Goal: Transaction & Acquisition: Subscribe to service/newsletter

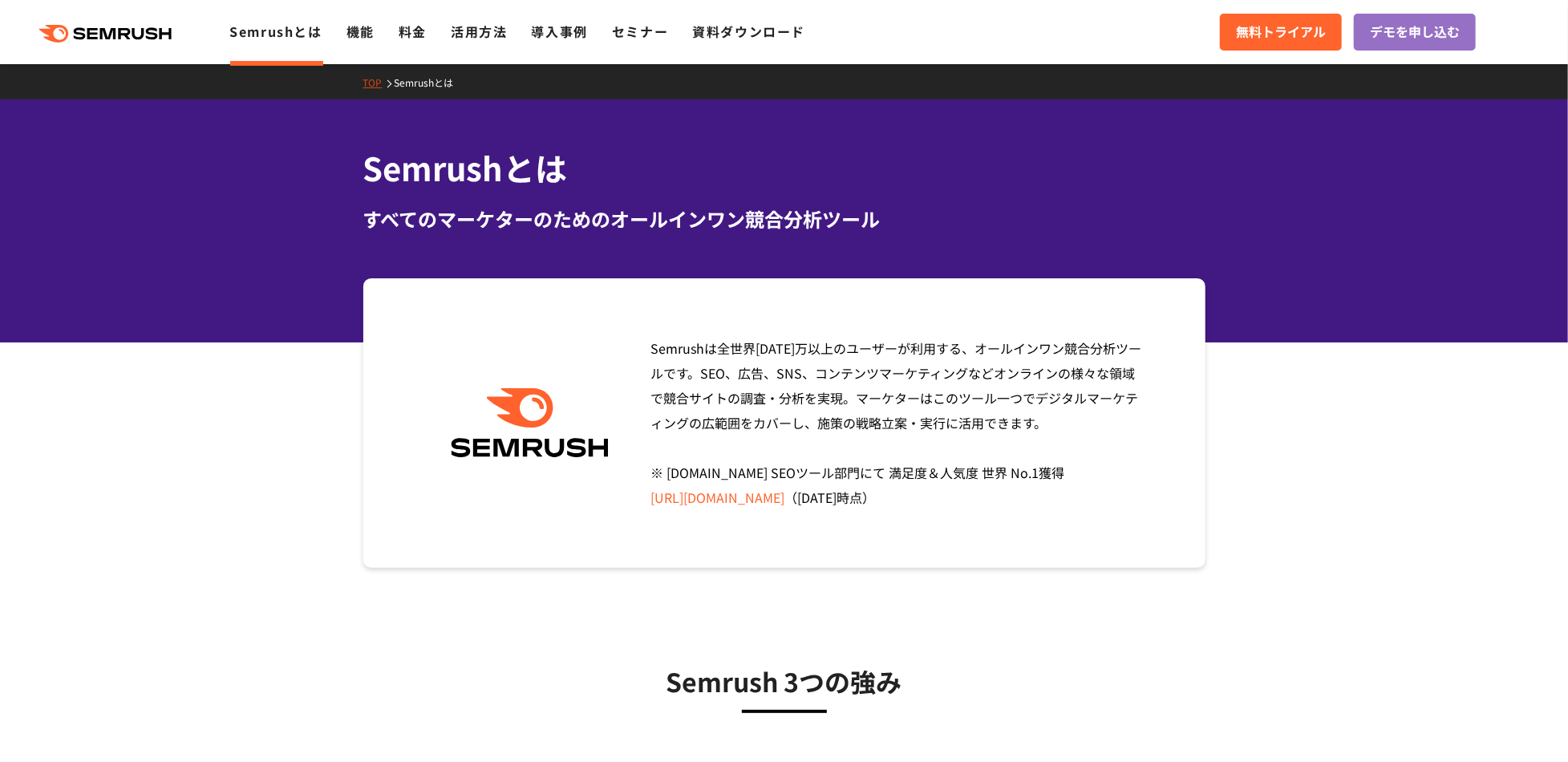
click at [48, 28] on icon ".cls {fill: #FF642D;}" at bounding box center [106, 34] width 181 height 18
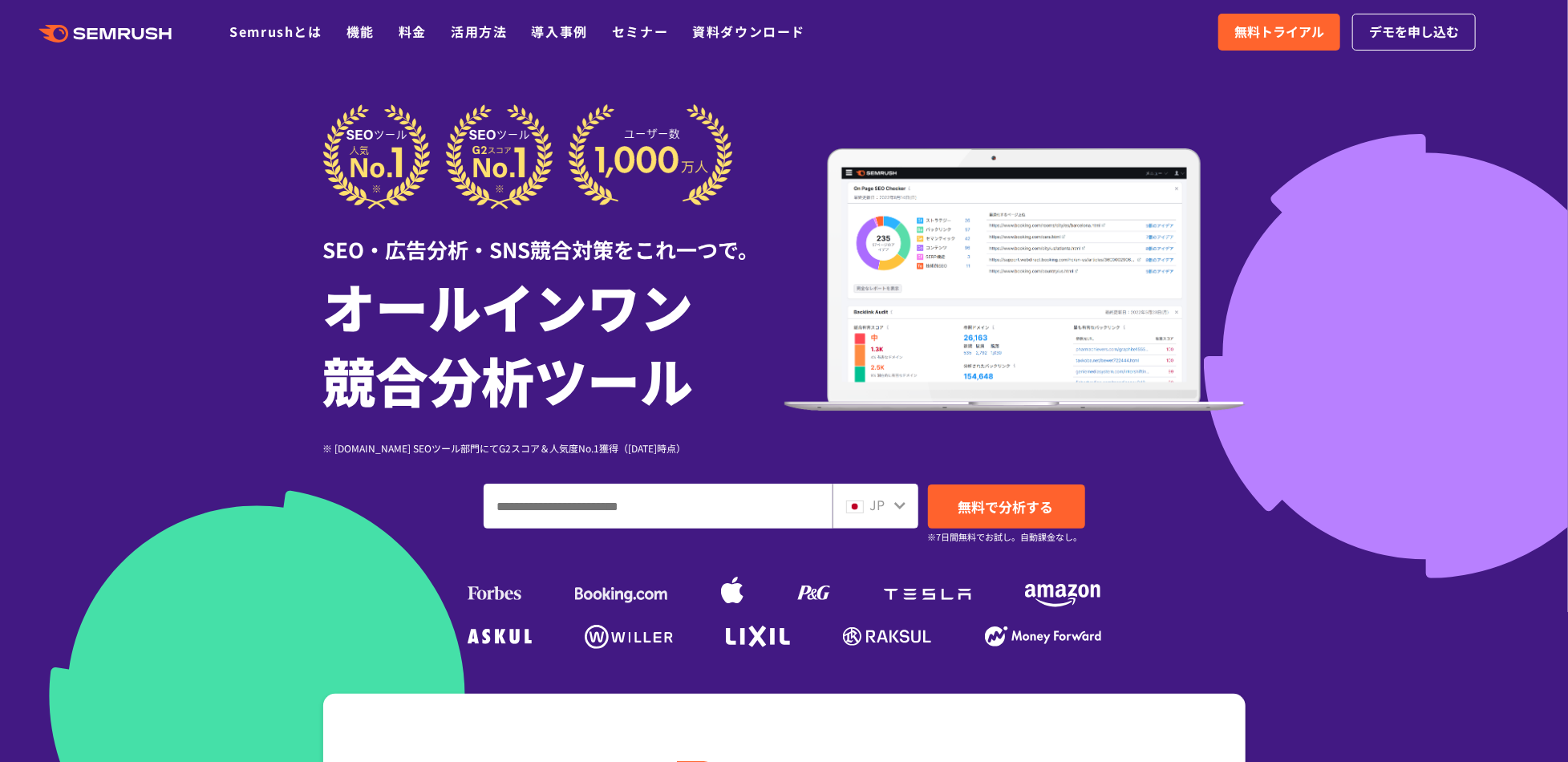
click at [603, 510] on input "ドメイン、キーワードまたはURLを入力してください" at bounding box center [657, 506] width 347 height 44
paste input "**********"
type input "**********"
click at [1012, 513] on span "無料で分析する" at bounding box center [1006, 507] width 95 height 20
click at [94, 23] on link ".cls {fill: #FF642D;}" at bounding box center [106, 32] width 181 height 21
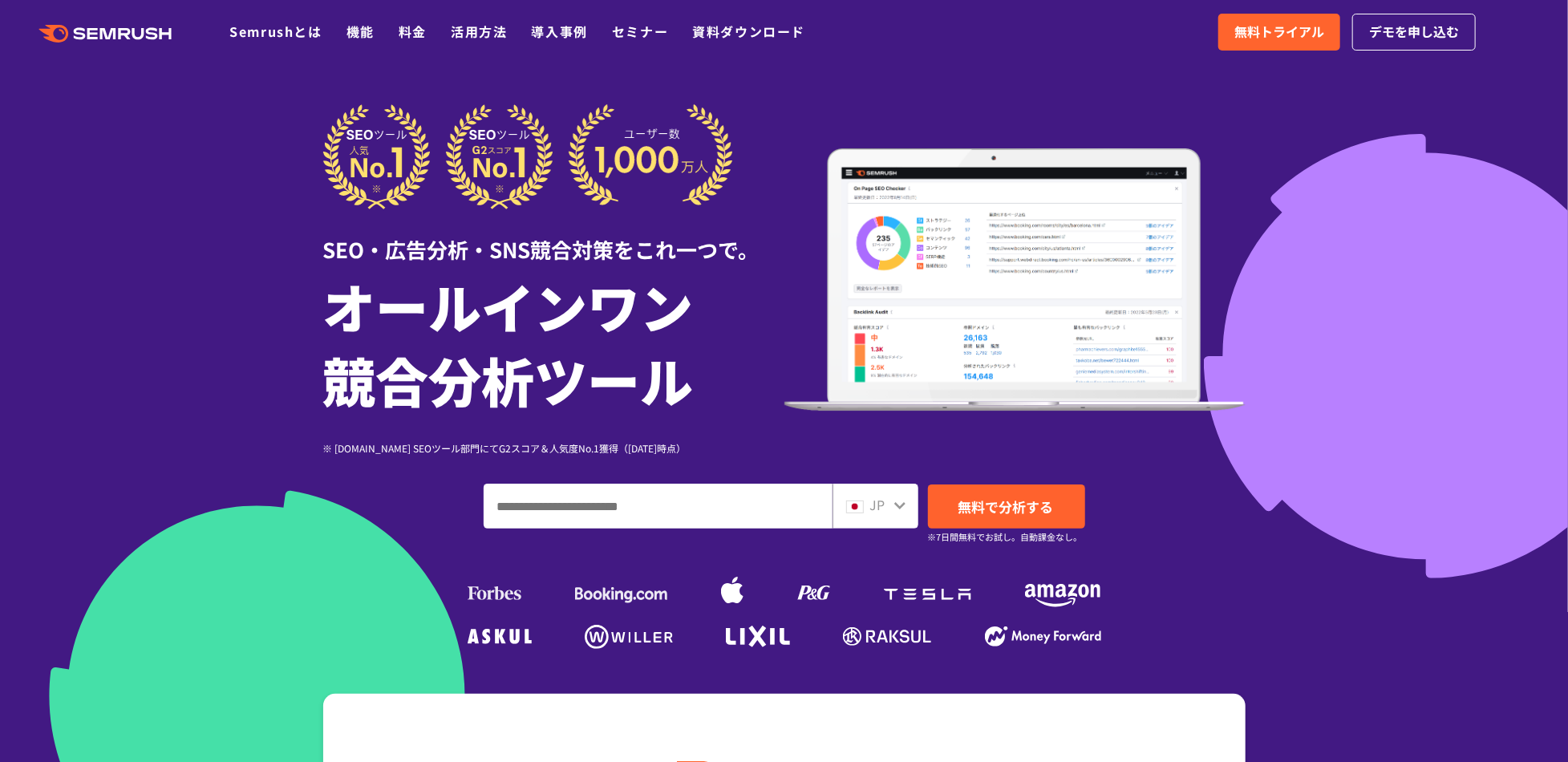
click at [750, 491] on input "ドメイン、キーワードまたはURLを入力してください" at bounding box center [657, 506] width 347 height 44
paste input "**********"
type input "**********"
click at [966, 498] on span "無料で分析する" at bounding box center [1006, 507] width 95 height 20
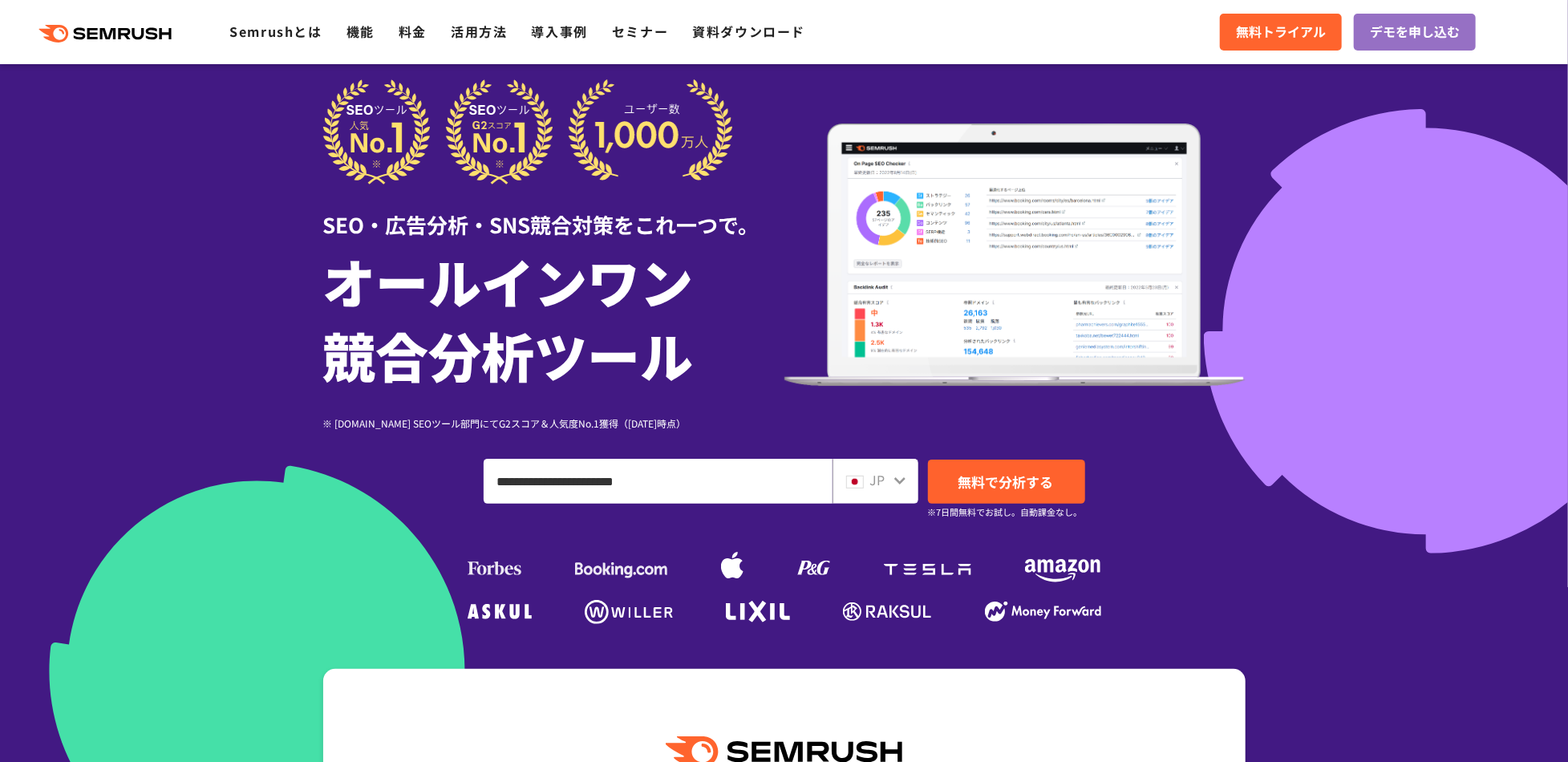
scroll to position [27, 0]
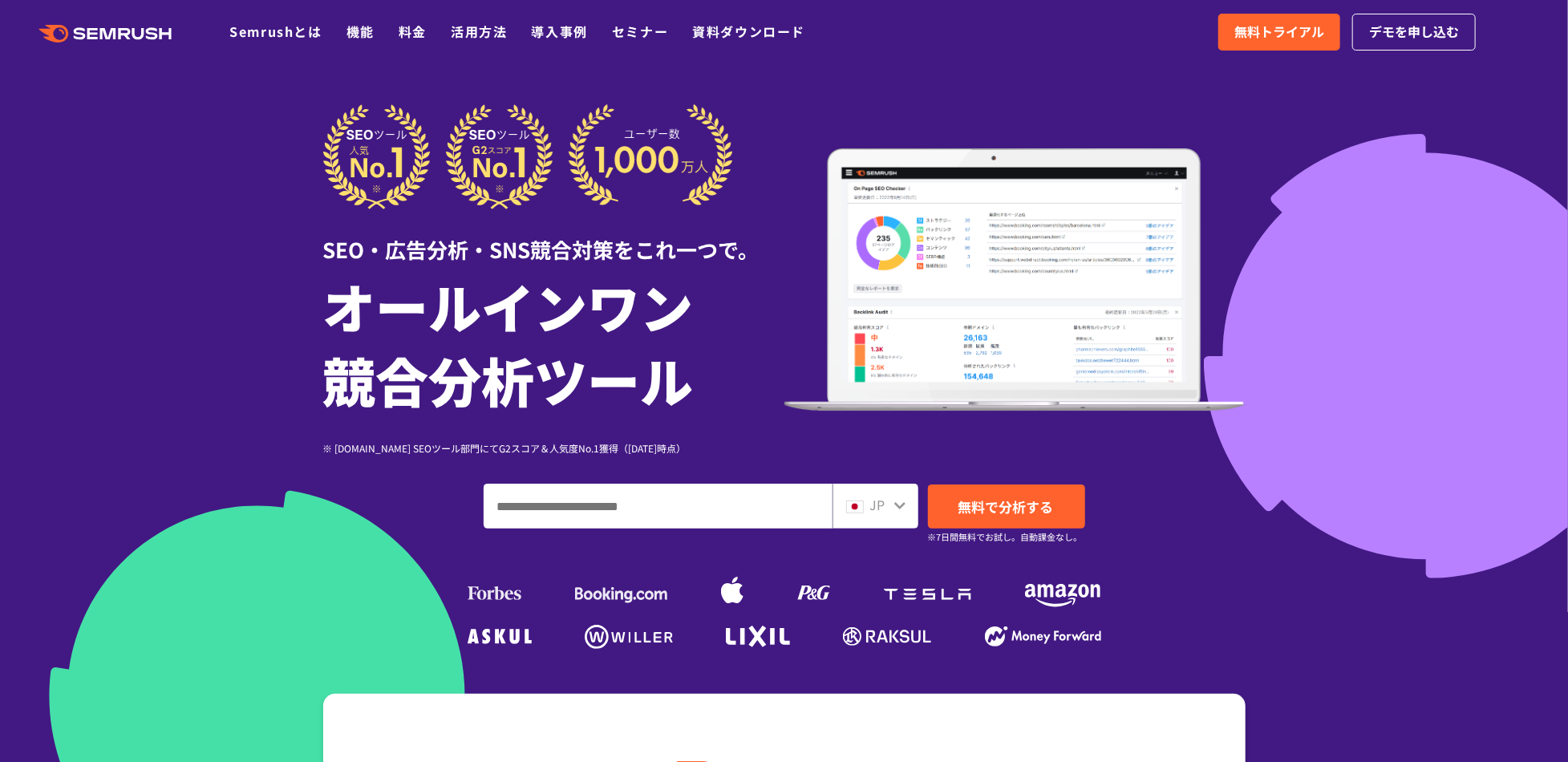
click at [108, 192] on div at bounding box center [784, 446] width 1568 height 894
click at [110, 22] on link ".cls {fill: #FF642D;}" at bounding box center [106, 32] width 181 height 21
click at [1290, 36] on span "無料トライアル" at bounding box center [1279, 32] width 90 height 21
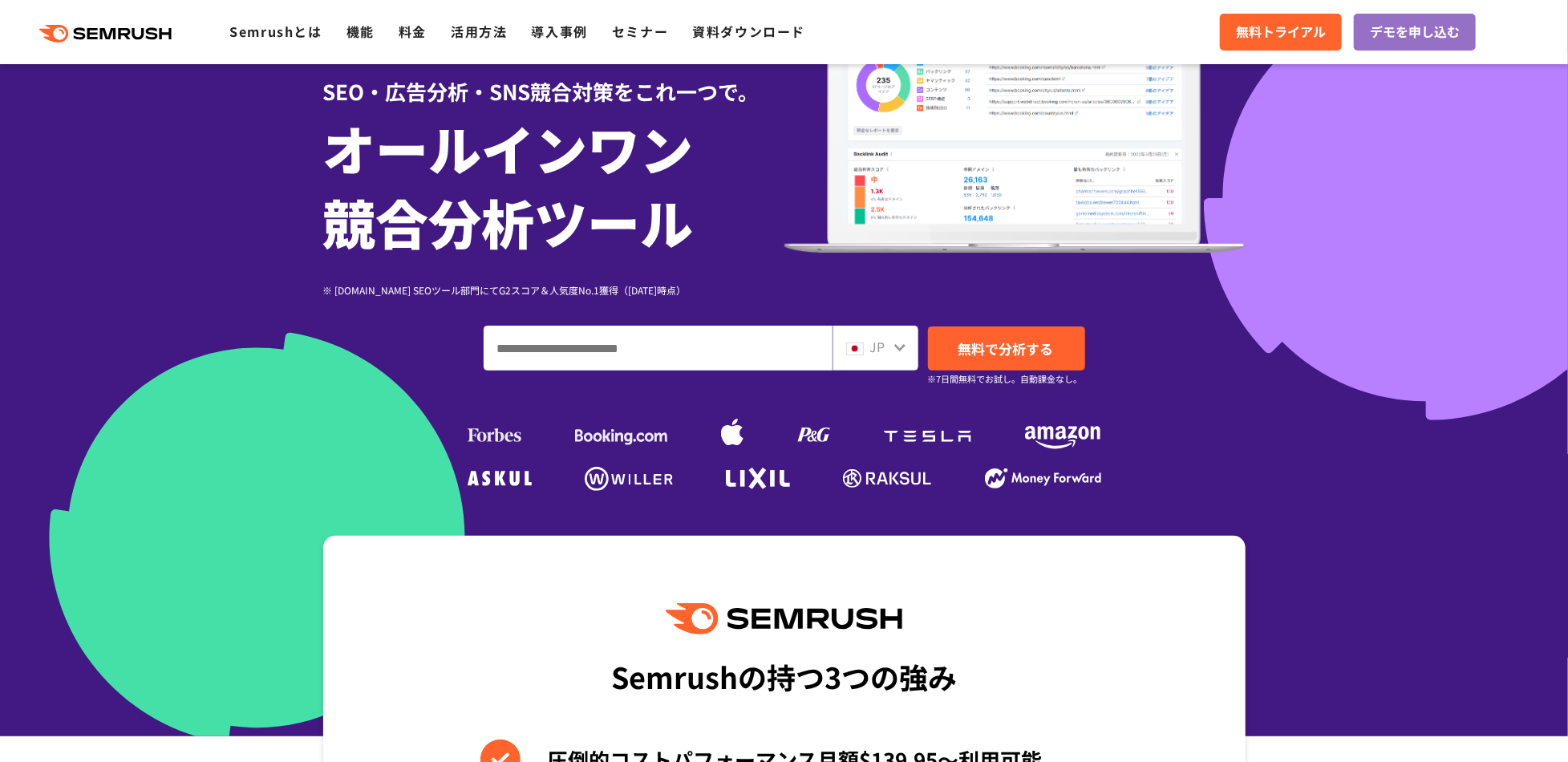
scroll to position [160, 0]
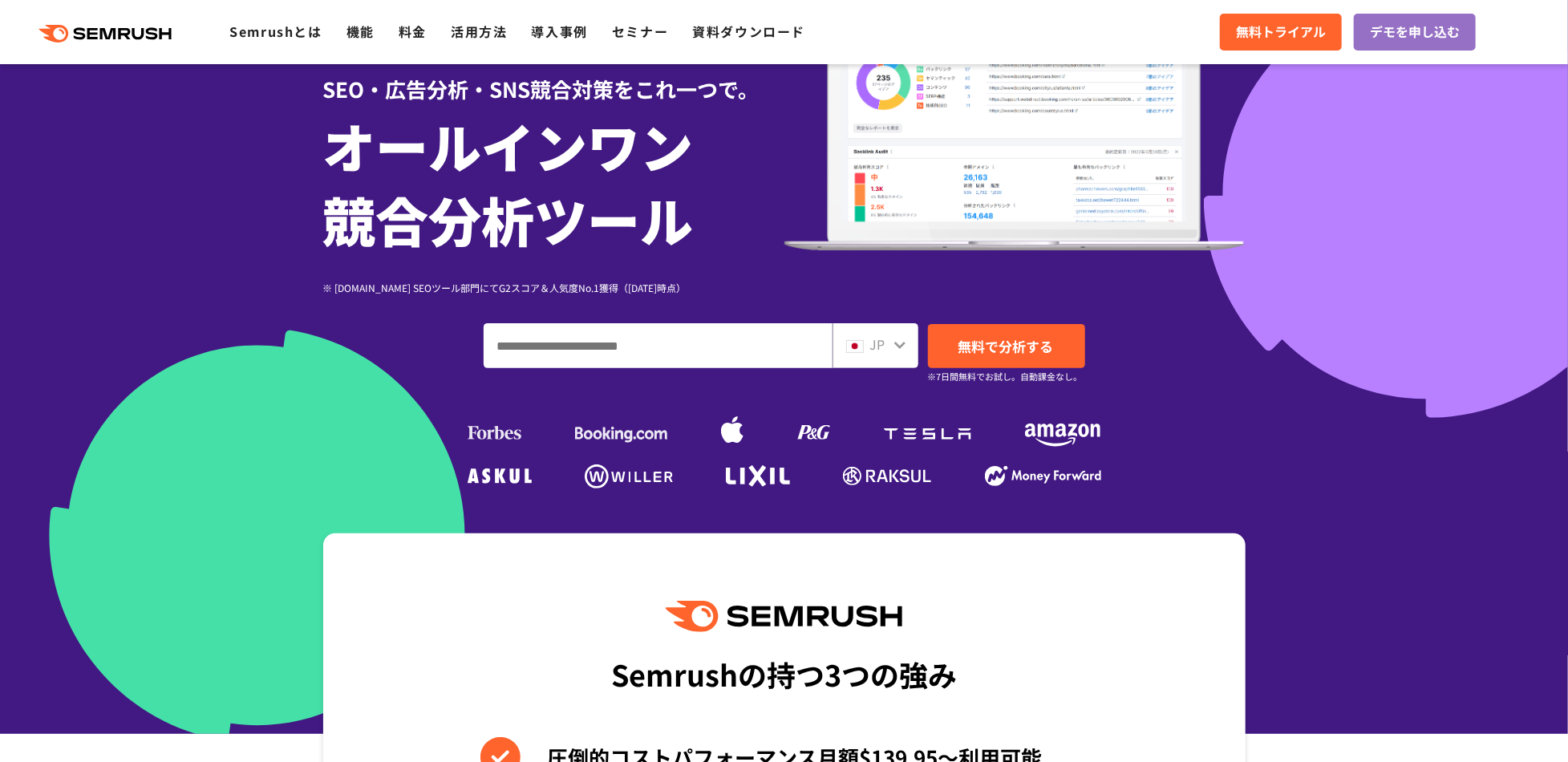
click at [1494, 288] on div at bounding box center [784, 286] width 1568 height 894
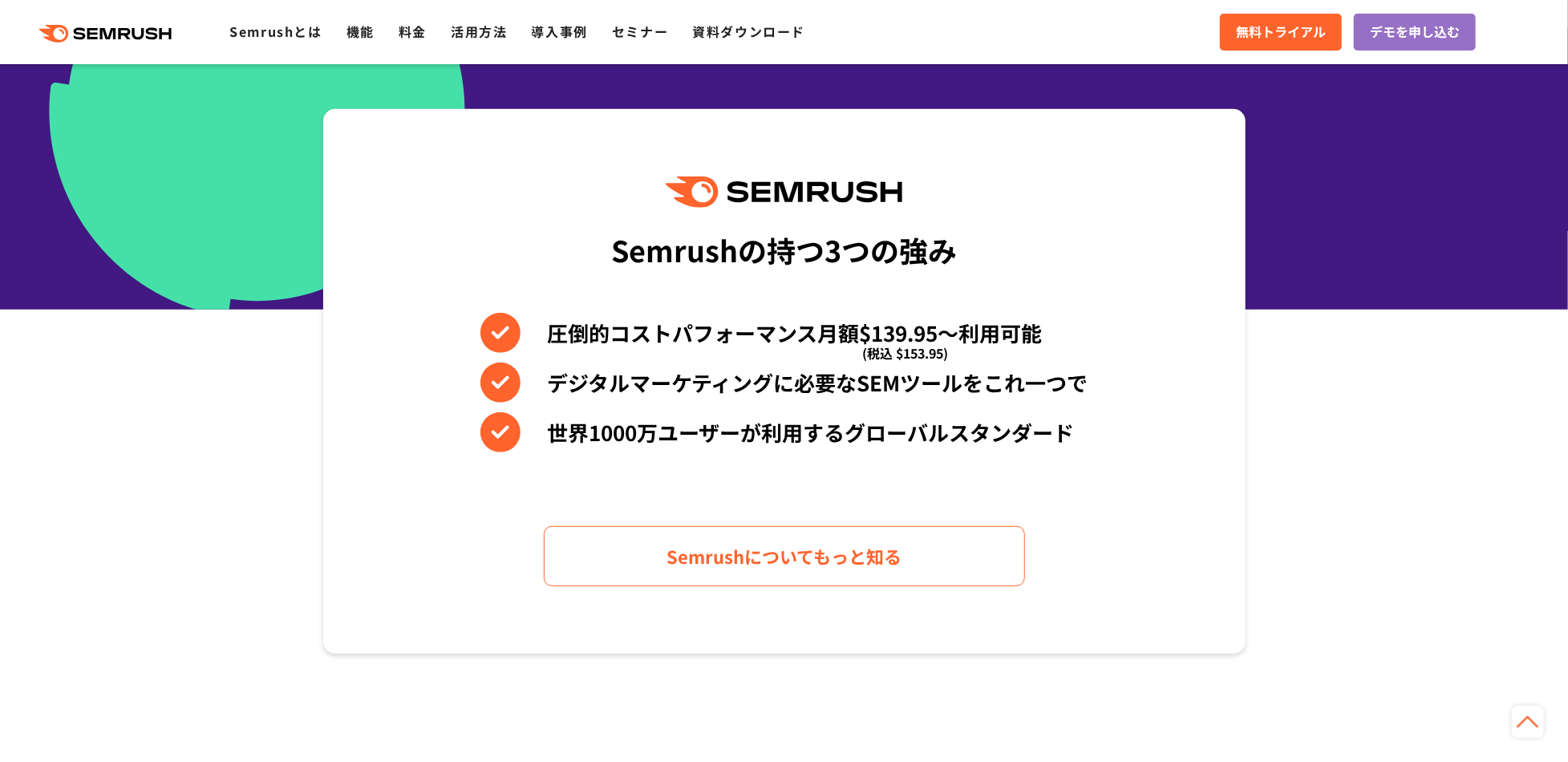
scroll to position [0, 0]
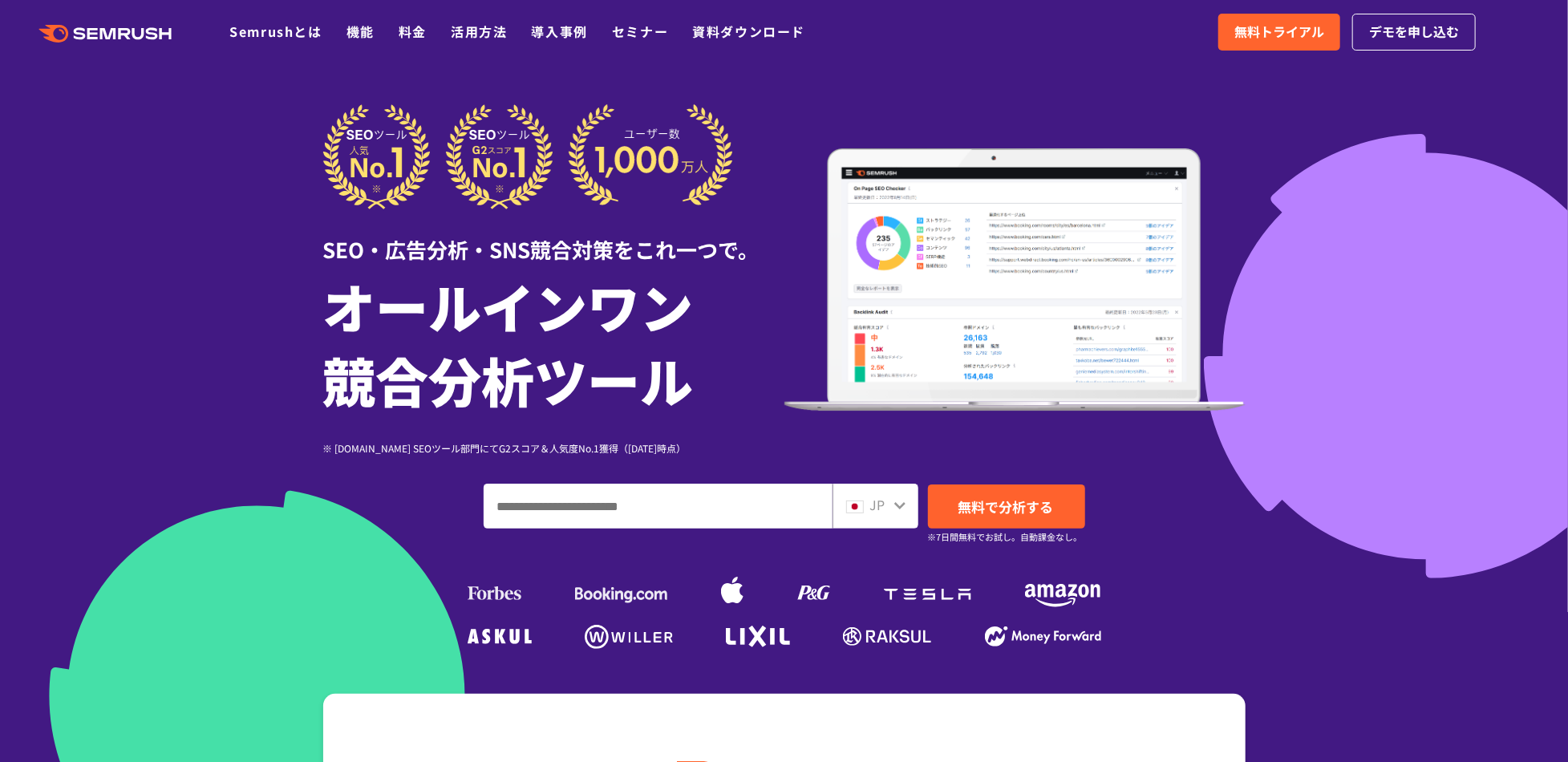
click at [150, 26] on icon ".cls {fill: #FF642D;}" at bounding box center [106, 34] width 181 height 18
click at [1280, 32] on span "無料トライアル" at bounding box center [1279, 32] width 90 height 21
click at [138, 28] on icon ".cls {fill: #FF642D;}" at bounding box center [106, 34] width 181 height 18
click at [264, 24] on link "Semrushとは" at bounding box center [275, 31] width 92 height 19
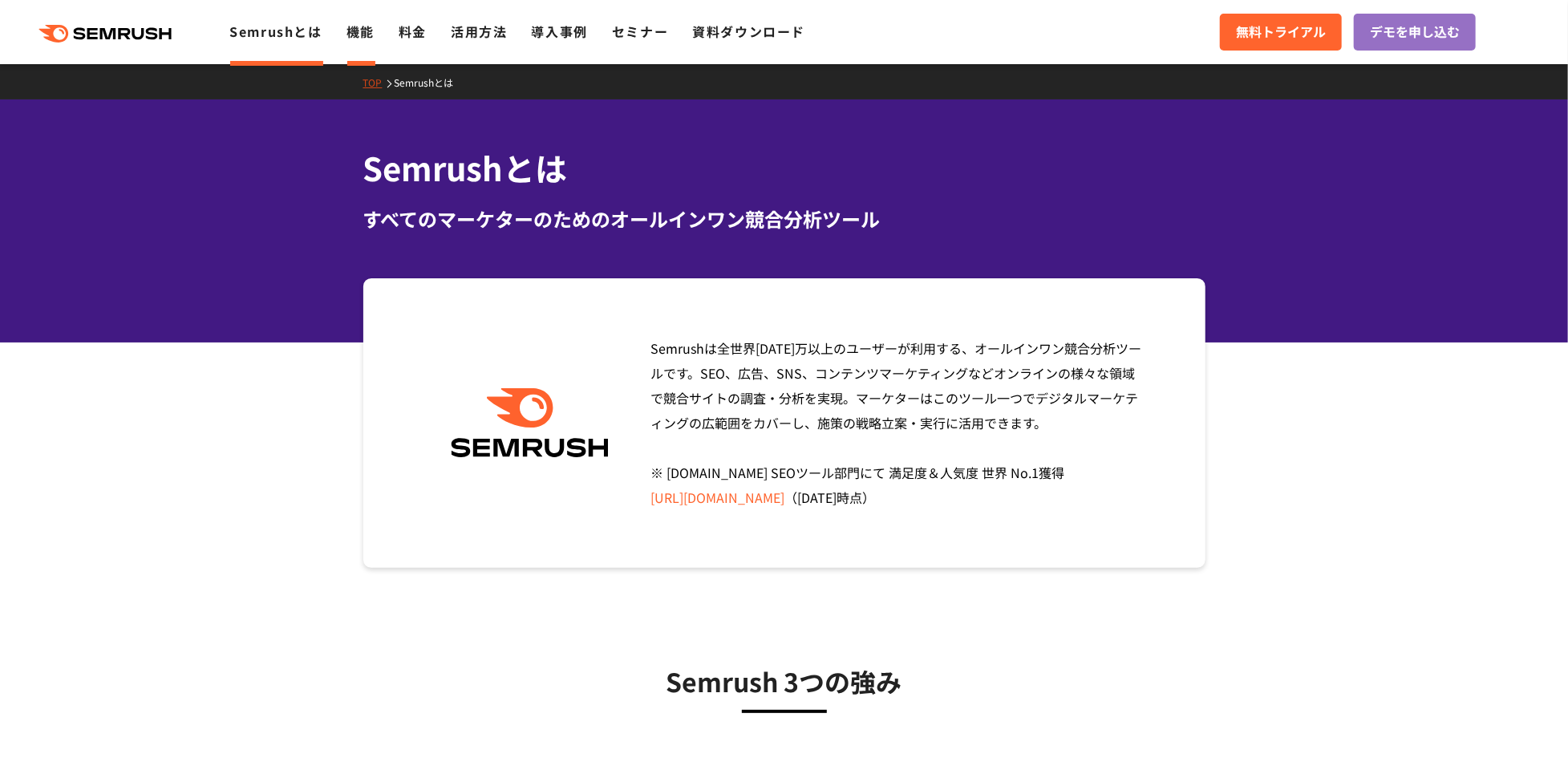
click at [357, 38] on link "機能" at bounding box center [360, 31] width 28 height 19
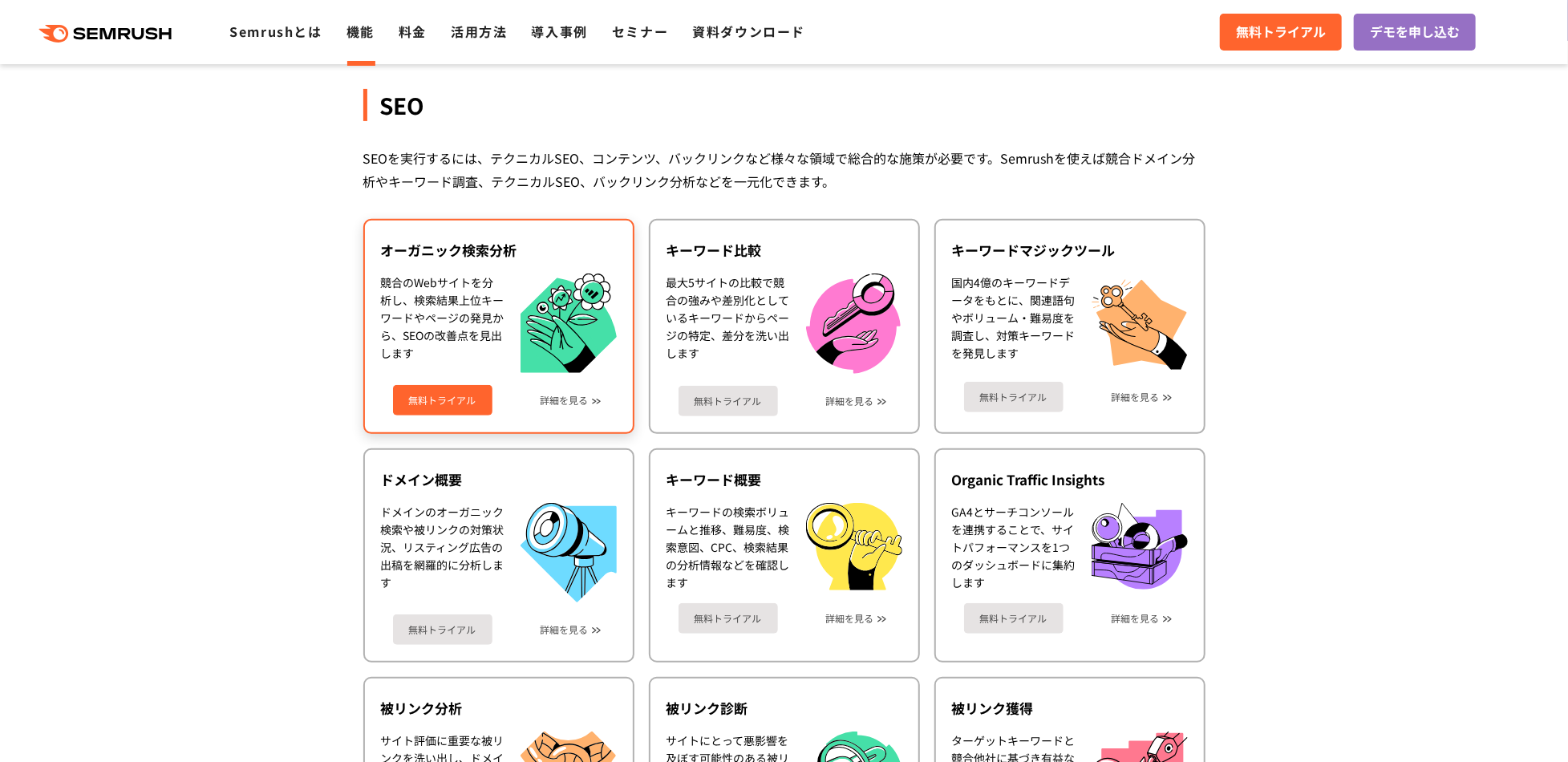
scroll to position [347, 0]
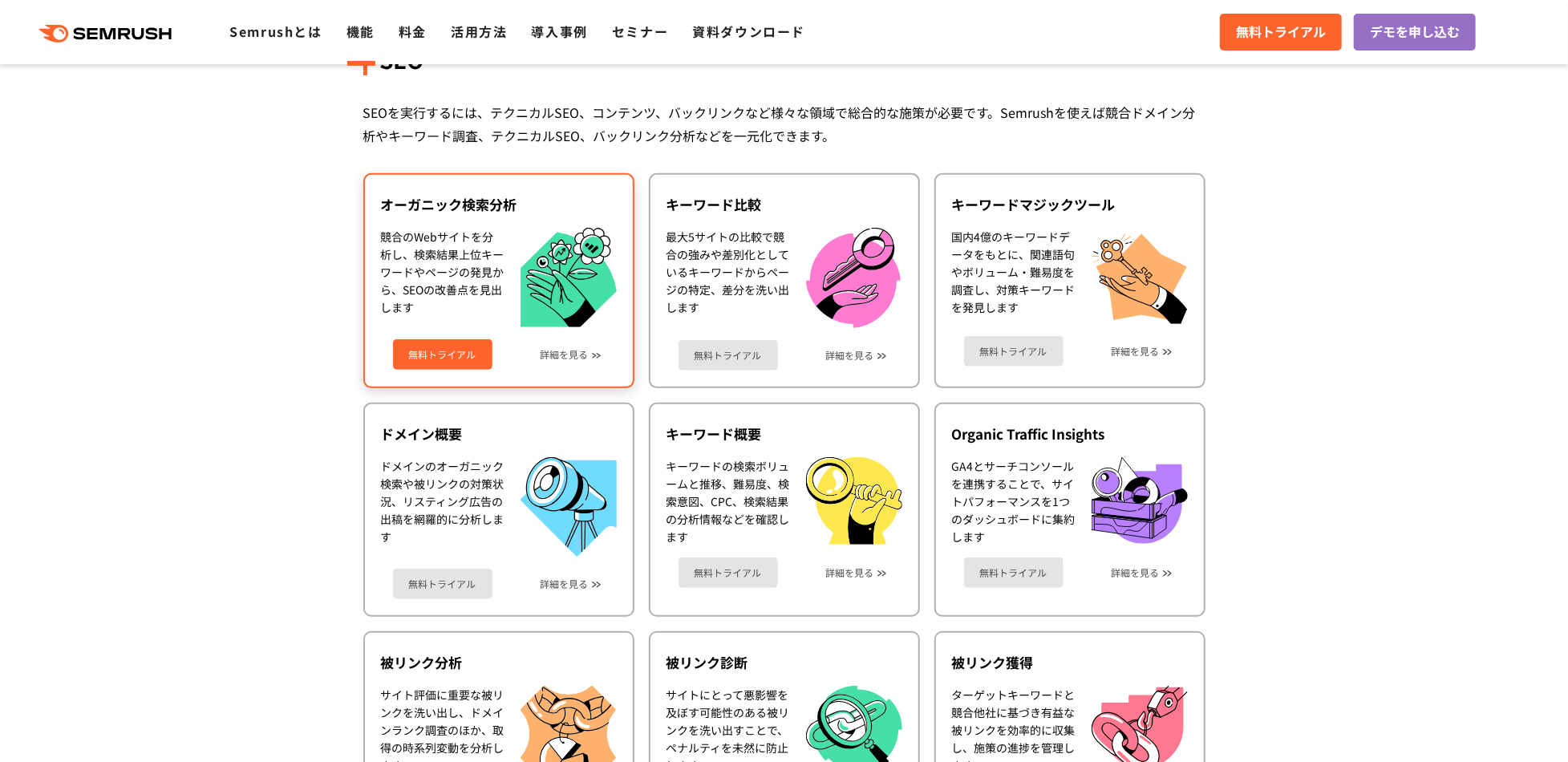
click at [448, 247] on div "競合のWebサイトを分析し、検索結果上位キーワードやページの発見から、SEOの改善点を見出します" at bounding box center [442, 277] width 124 height 100
click at [441, 333] on div "無料トライアル 詳細を見る" at bounding box center [499, 348] width 236 height 43
click at [440, 353] on link "無料トライアル" at bounding box center [442, 354] width 99 height 31
